Goal: Task Accomplishment & Management: Complete application form

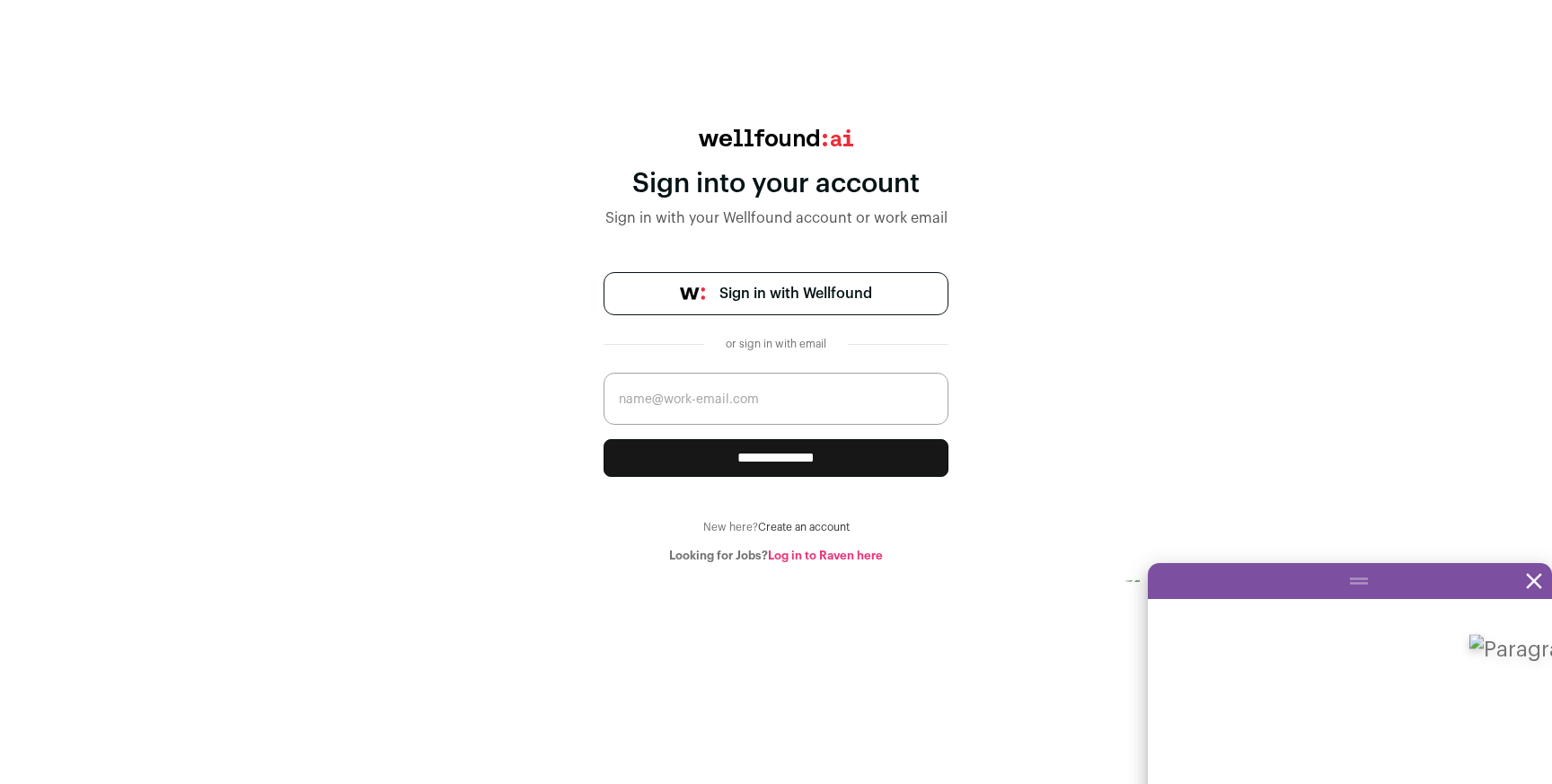
click at [816, 297] on span "Sign in with Wellfound" at bounding box center [796, 294] width 153 height 22
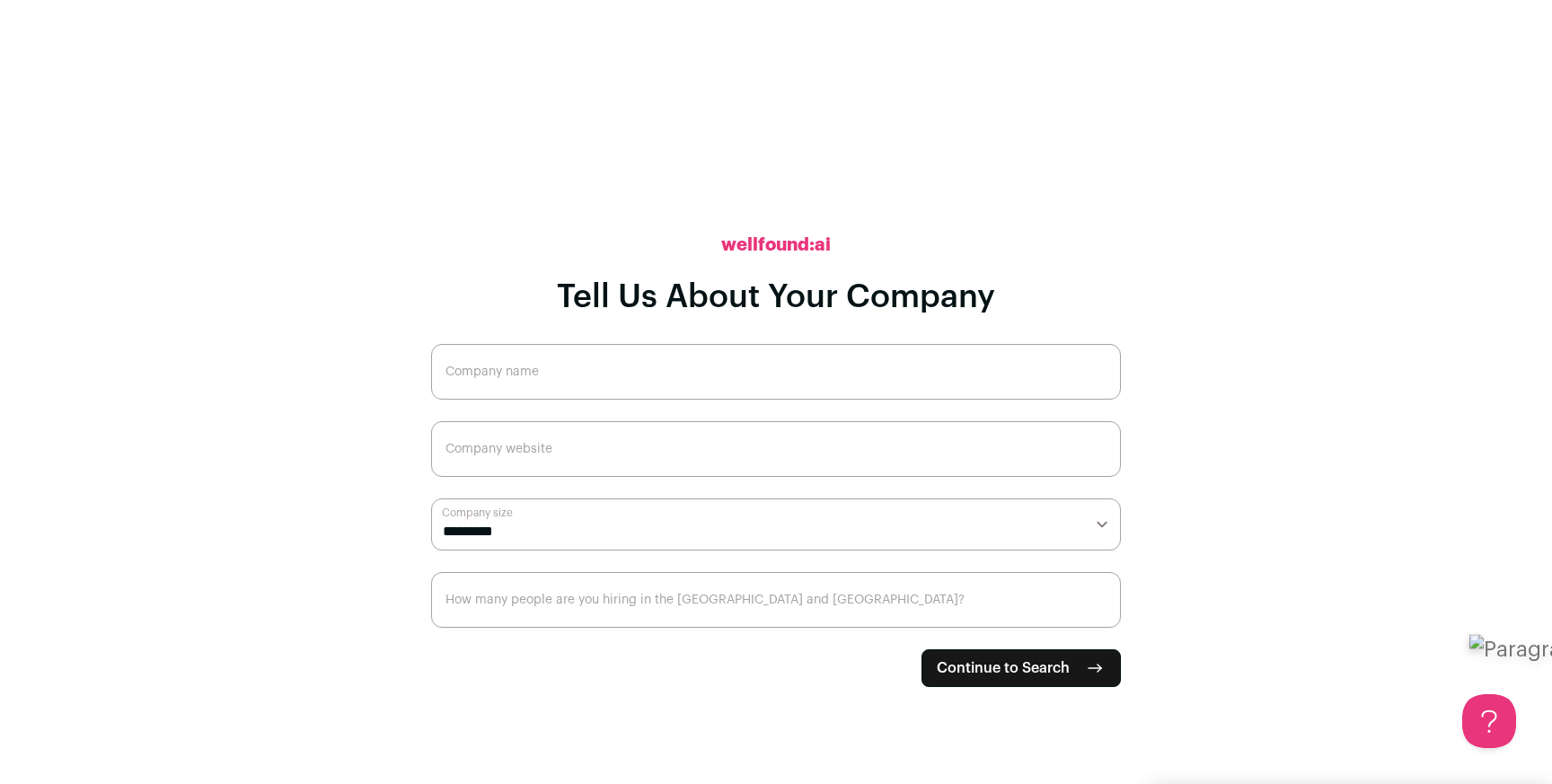
click at [957, 669] on span "Continue to Search" at bounding box center [1003, 668] width 133 height 22
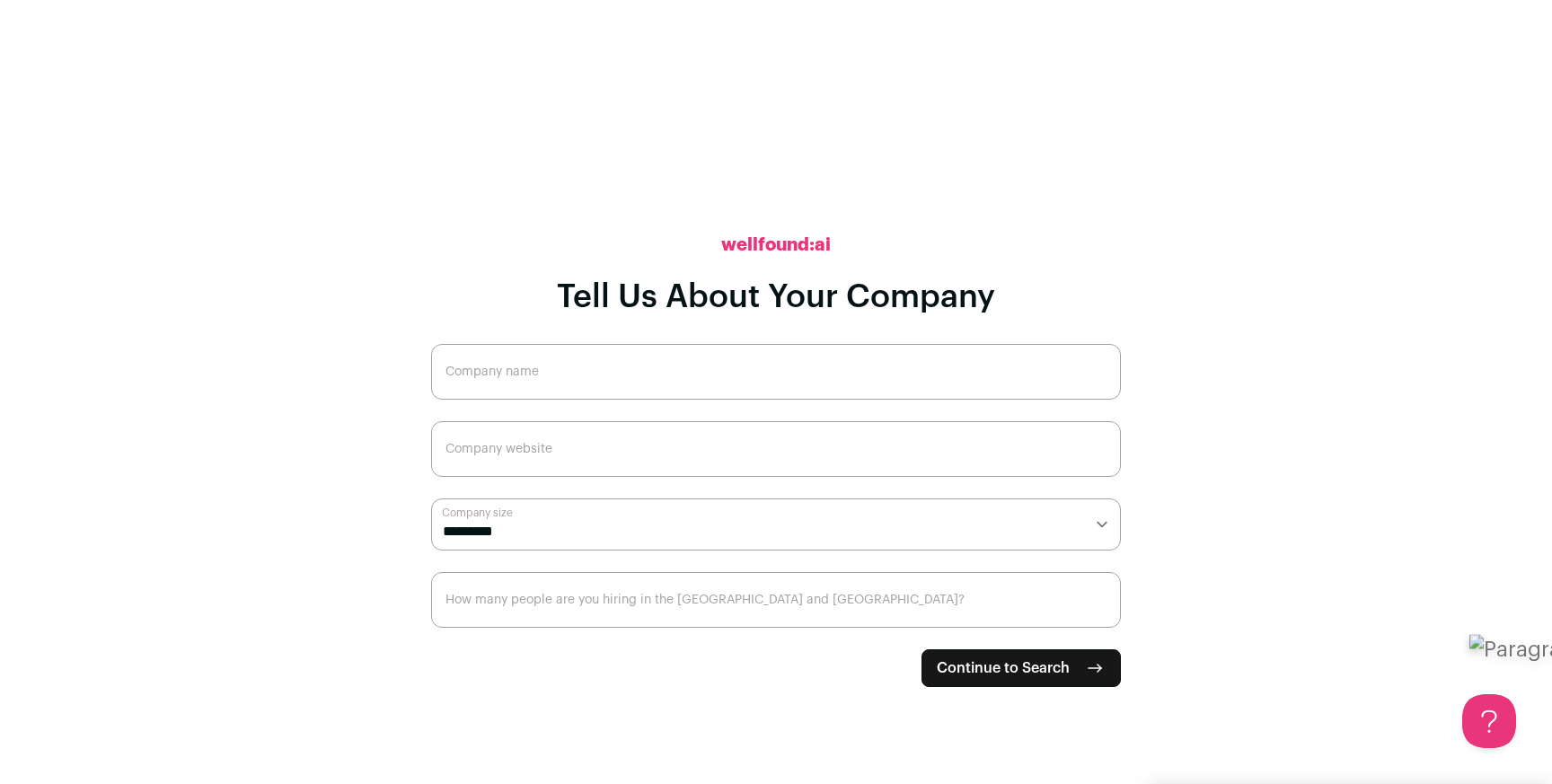
click at [957, 669] on span "Continue to Search" at bounding box center [1003, 668] width 133 height 22
